Goal: Transaction & Acquisition: Purchase product/service

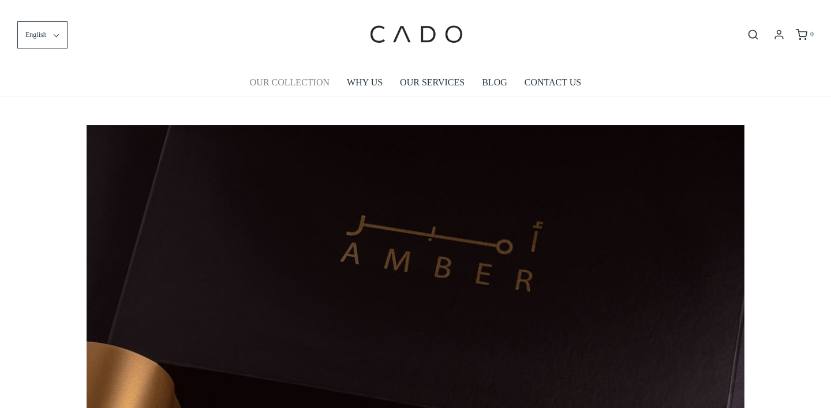
click at [297, 81] on link "OUR COLLECTION" at bounding box center [290, 82] width 80 height 27
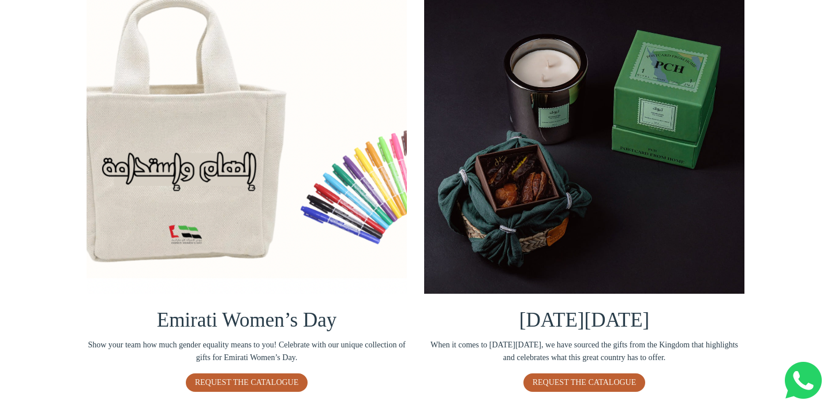
scroll to position [281, 0]
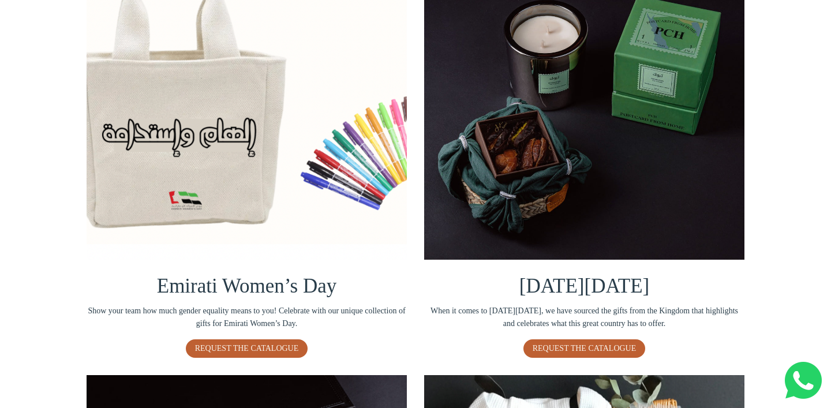
click at [553, 207] on img at bounding box center [584, 99] width 320 height 320
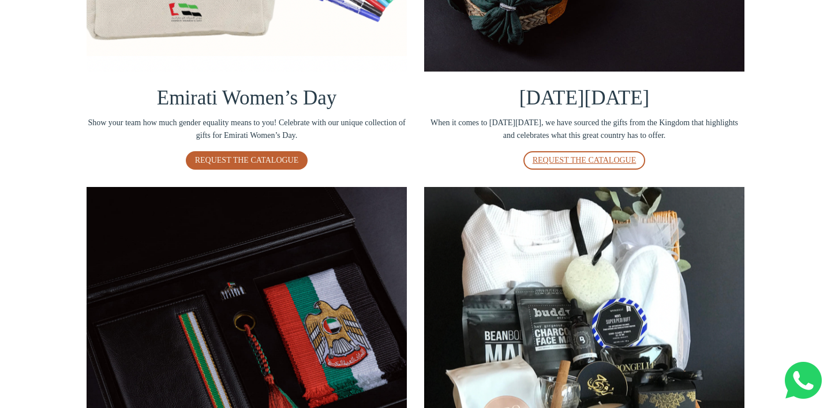
click at [565, 151] on link "REQUEST THE CATALOGUE" at bounding box center [584, 160] width 122 height 18
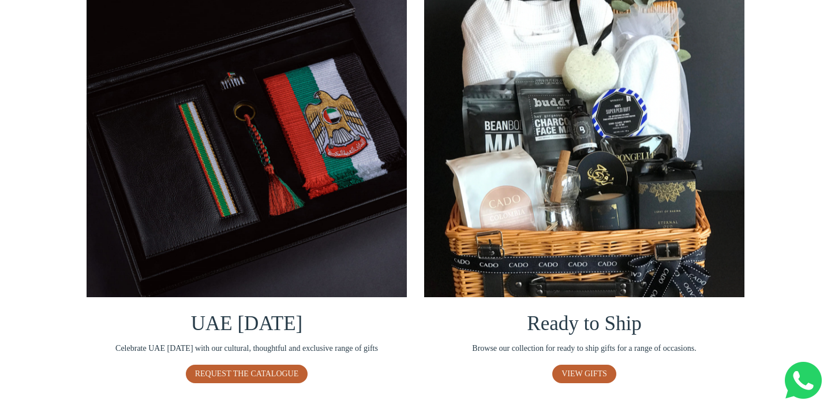
scroll to position [674, 0]
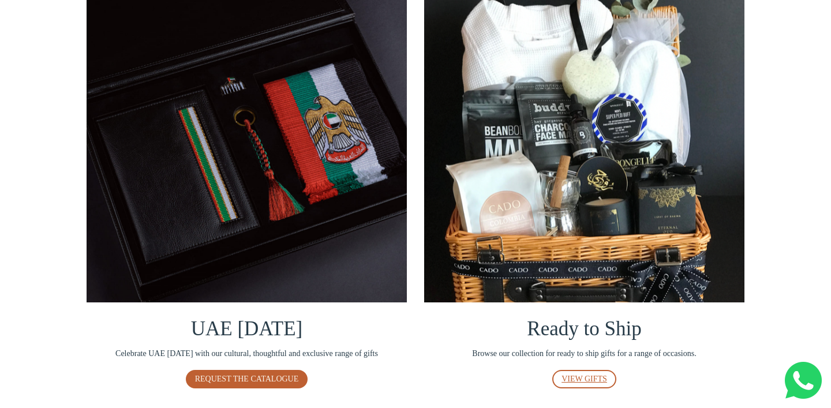
click at [568, 375] on span "VIEW GIFTS" at bounding box center [584, 378] width 46 height 9
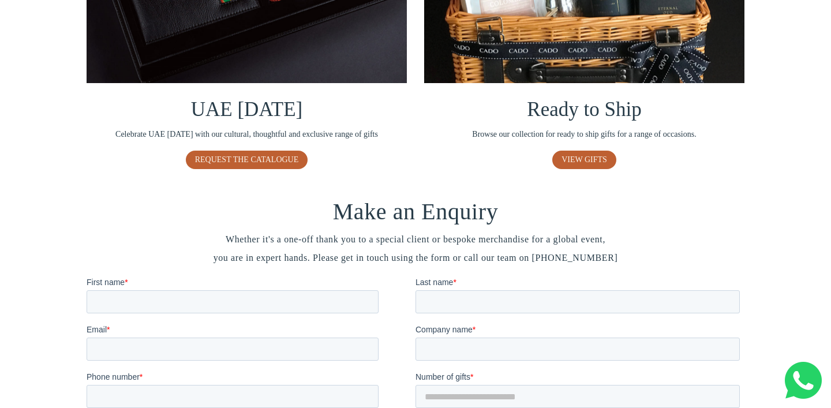
scroll to position [853, 0]
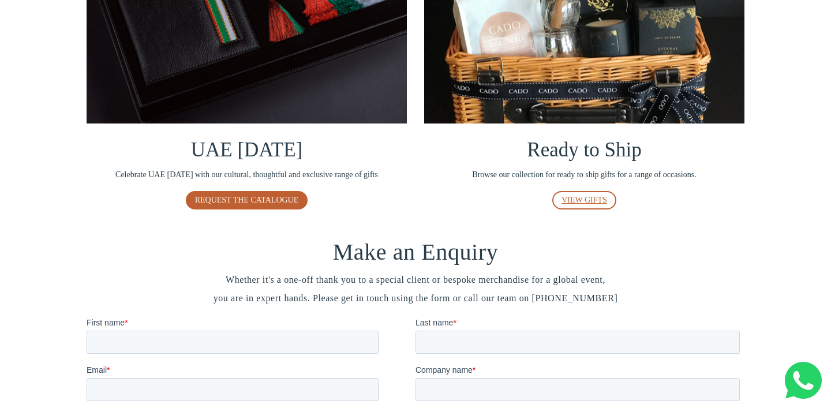
click at [589, 196] on span "VIEW GIFTS" at bounding box center [584, 200] width 46 height 9
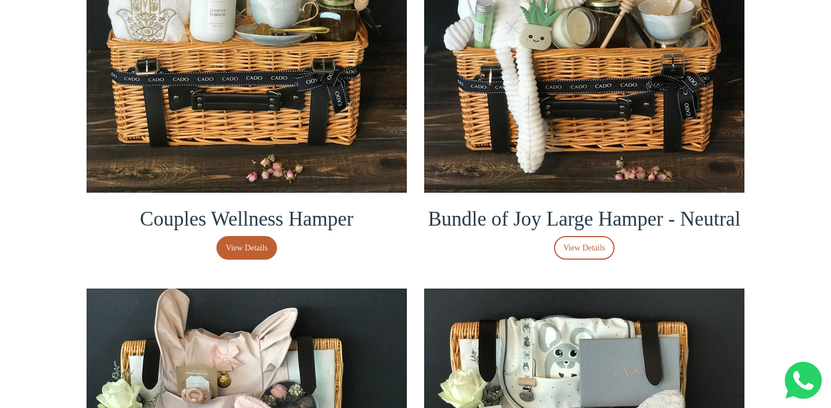
scroll to position [423, 0]
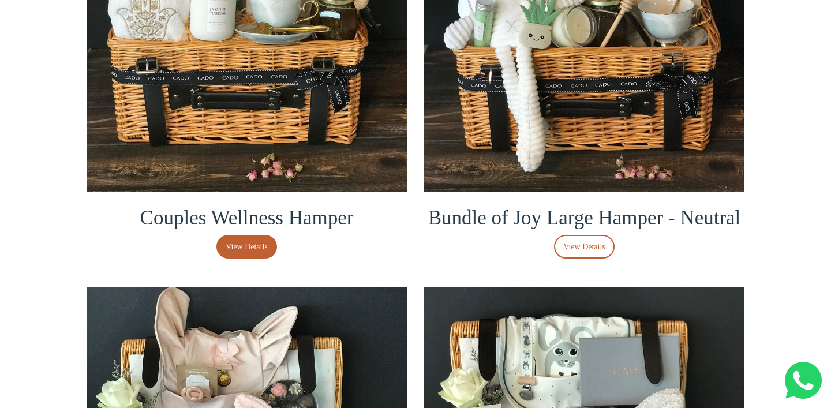
click at [581, 241] on span "View Details" at bounding box center [584, 247] width 42 height 13
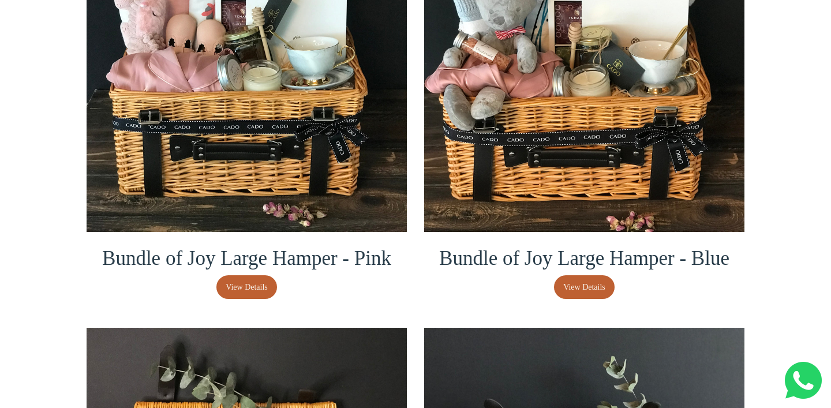
scroll to position [914, 0]
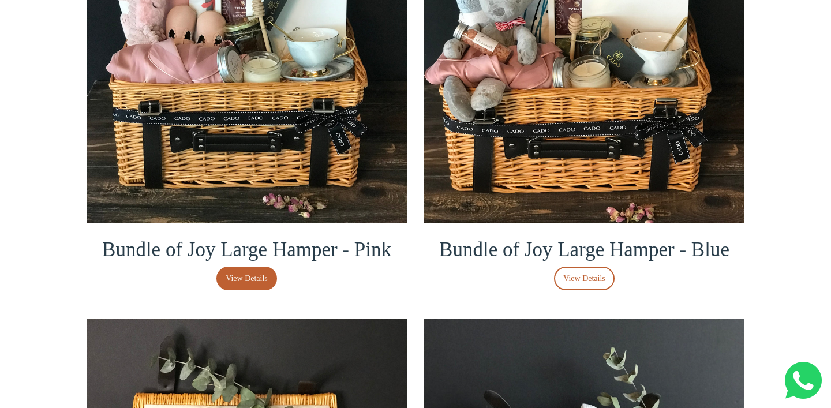
click at [599, 280] on span "View Details" at bounding box center [584, 278] width 42 height 13
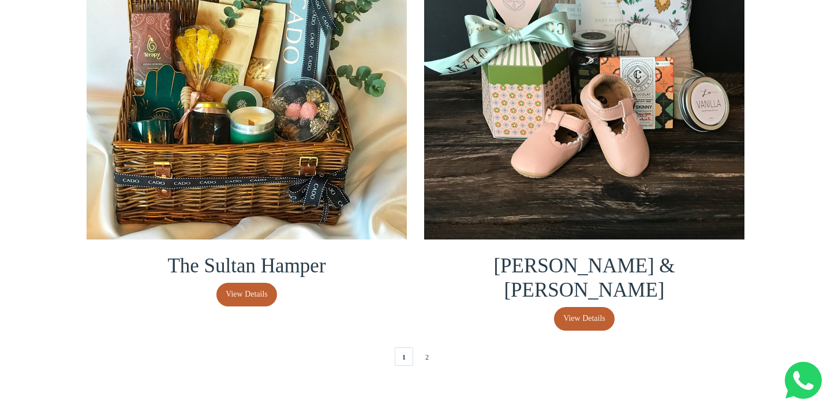
scroll to position [2469, 0]
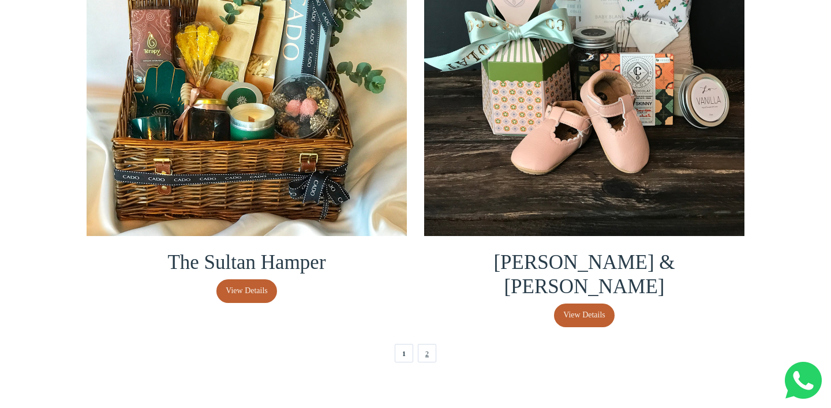
click at [426, 344] on link "2" at bounding box center [427, 353] width 18 height 18
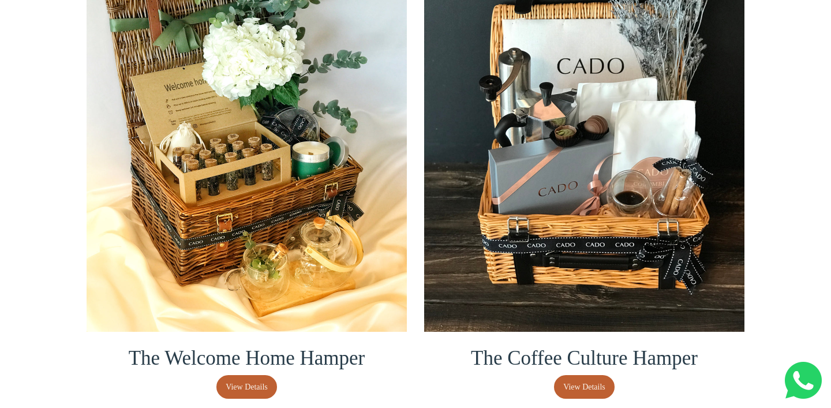
scroll to position [57, 0]
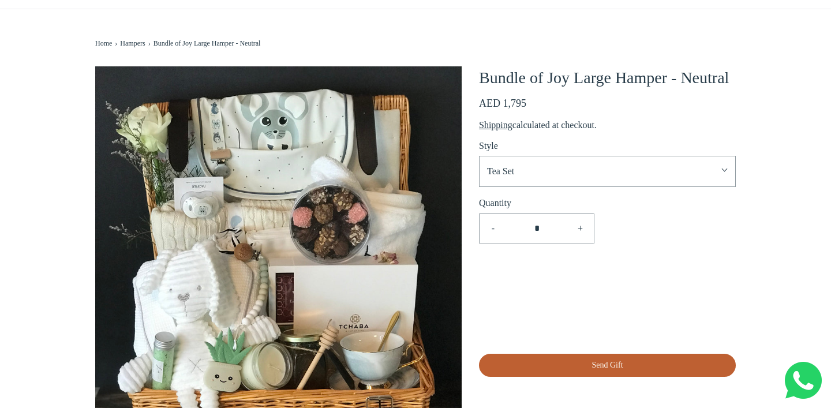
scroll to position [54, 0]
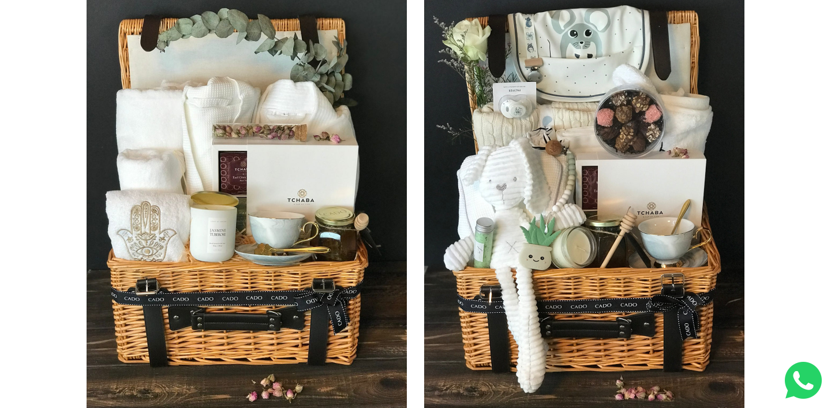
scroll to position [205, 0]
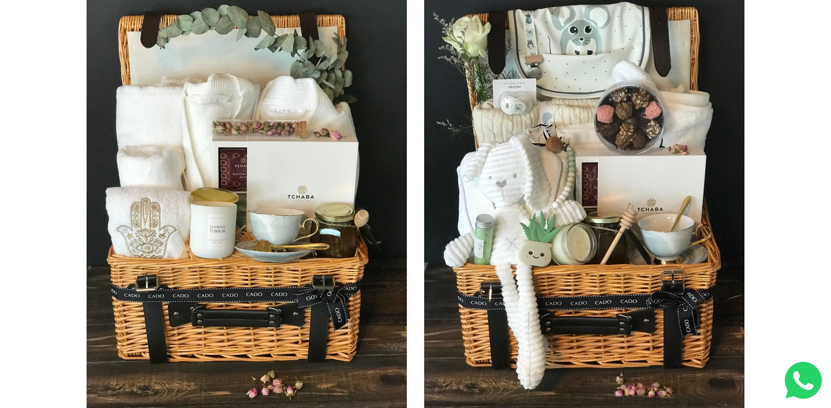
click at [584, 145] on img at bounding box center [584, 195] width 320 height 427
click at [552, 154] on img at bounding box center [584, 195] width 320 height 427
click at [541, 156] on img at bounding box center [584, 195] width 320 height 427
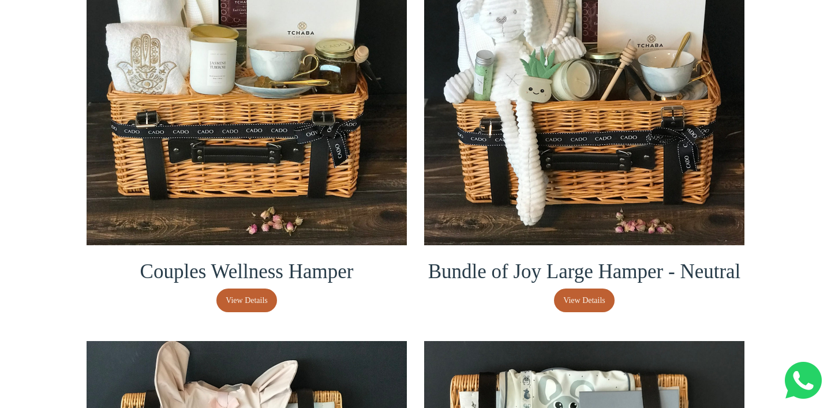
scroll to position [457, 0]
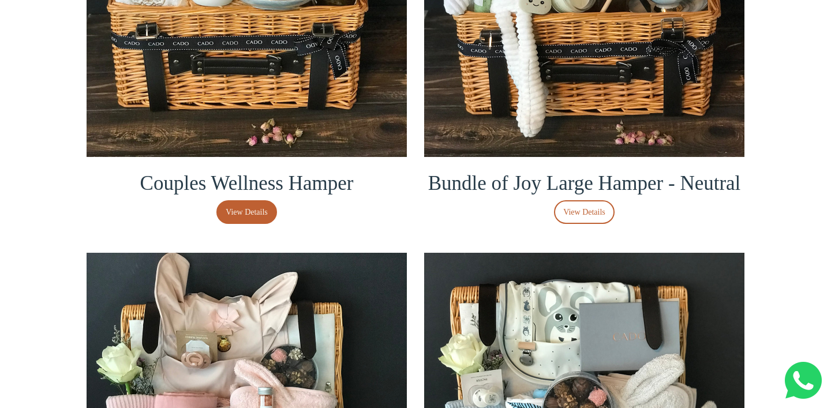
click at [568, 213] on span "View Details" at bounding box center [584, 212] width 42 height 13
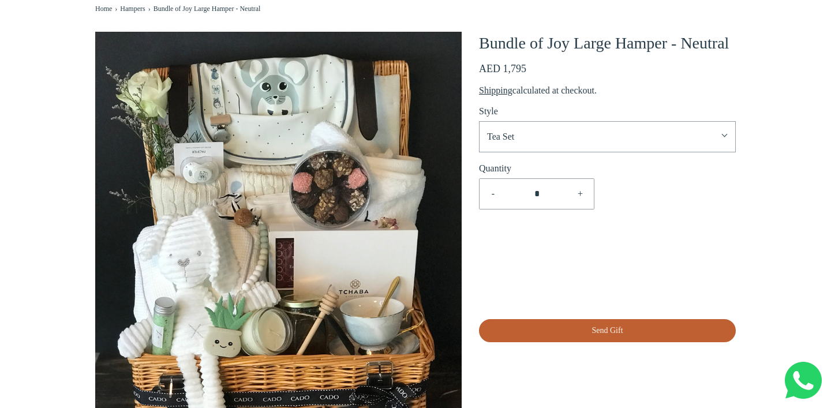
scroll to position [120, 0]
